Goal: Task Accomplishment & Management: Use online tool/utility

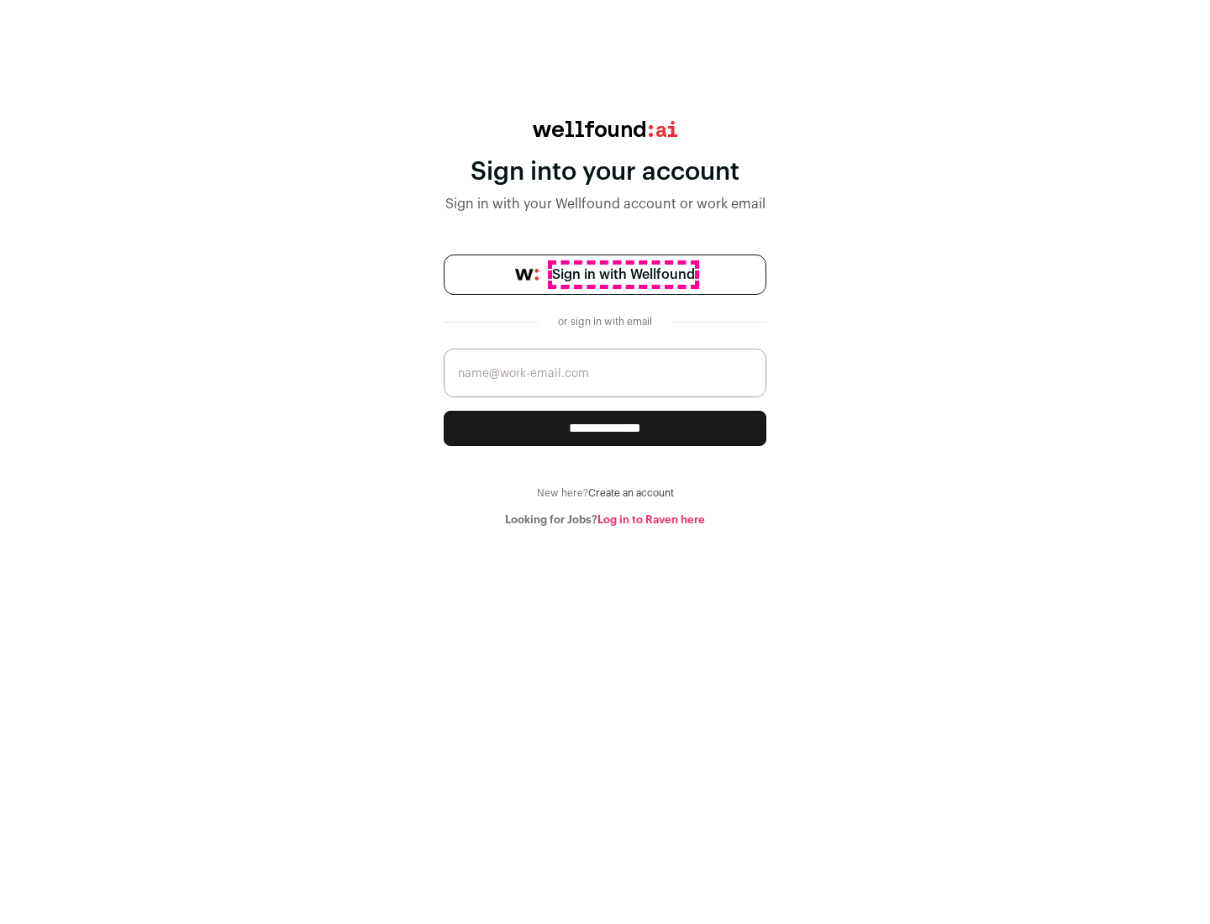
click at [622, 275] on span "Sign in with Wellfound" at bounding box center [623, 275] width 143 height 20
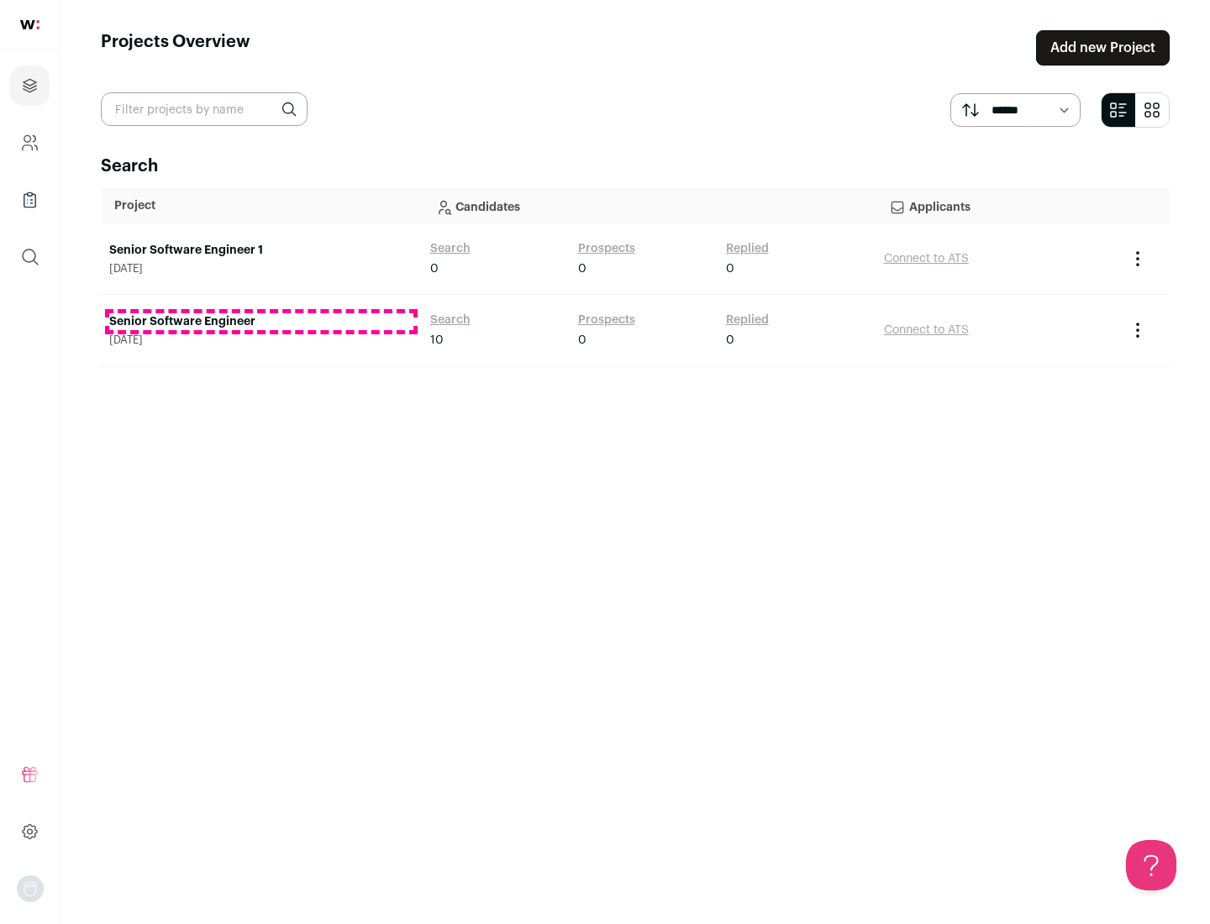
click at [260, 322] on link "Senior Software Engineer" at bounding box center [261, 321] width 304 height 17
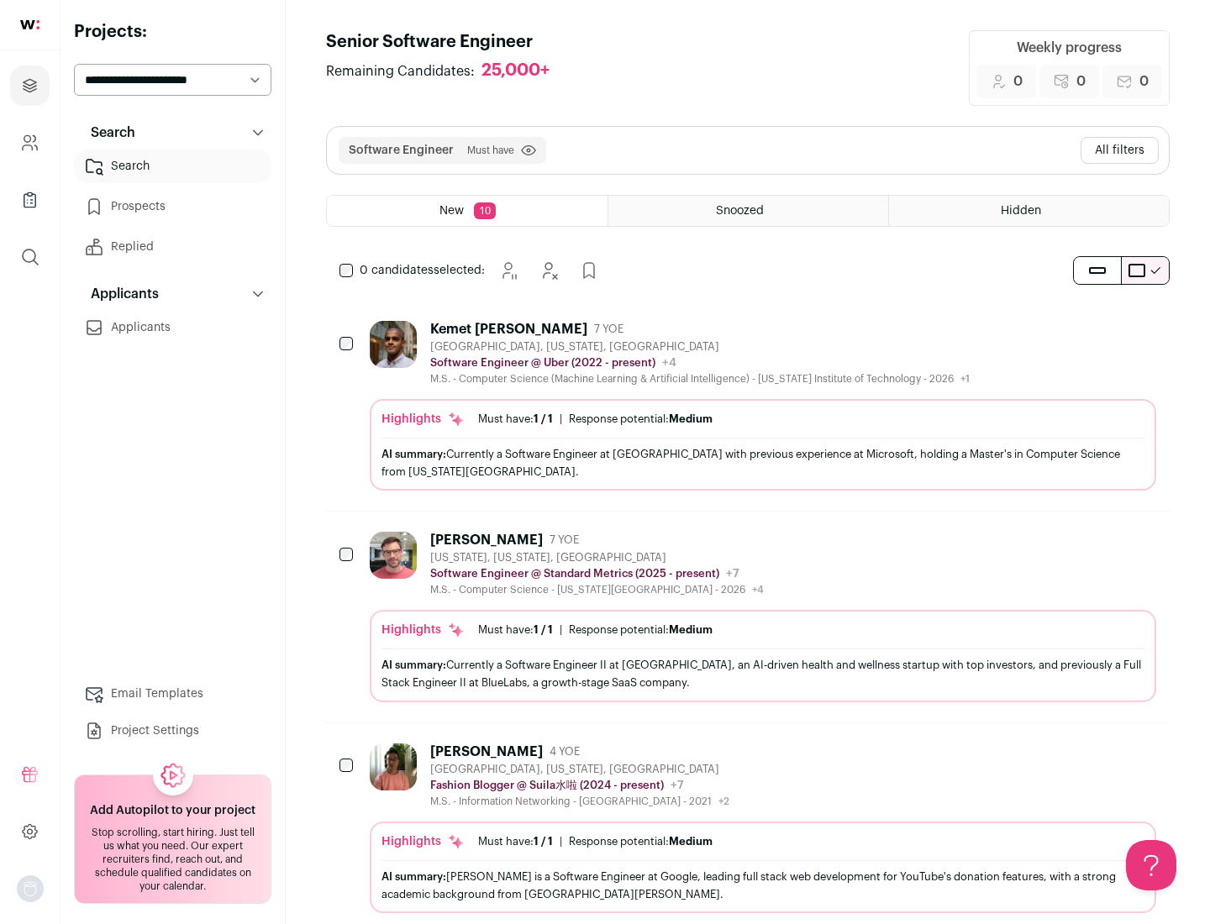
click at [748, 406] on div "Highlights Must have: 1 / 1 How many must haves have been fulfilled? | Response…" at bounding box center [763, 445] width 786 height 92
